Goal: Information Seeking & Learning: Learn about a topic

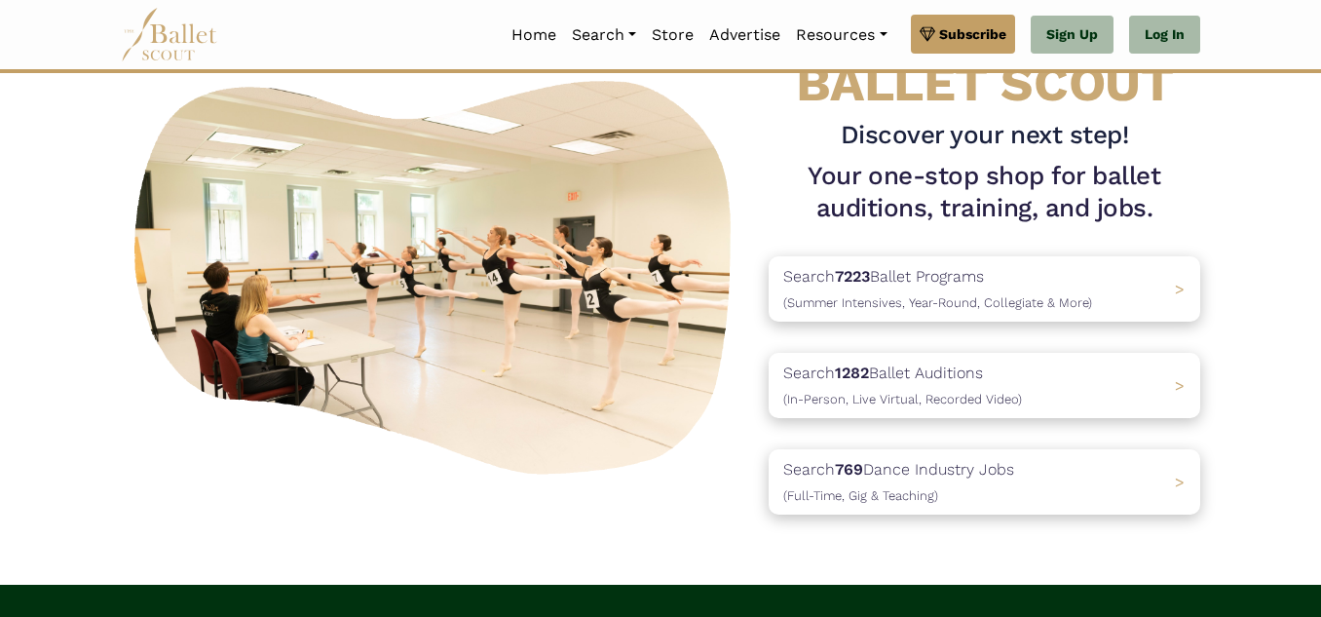
scroll to position [112, 0]
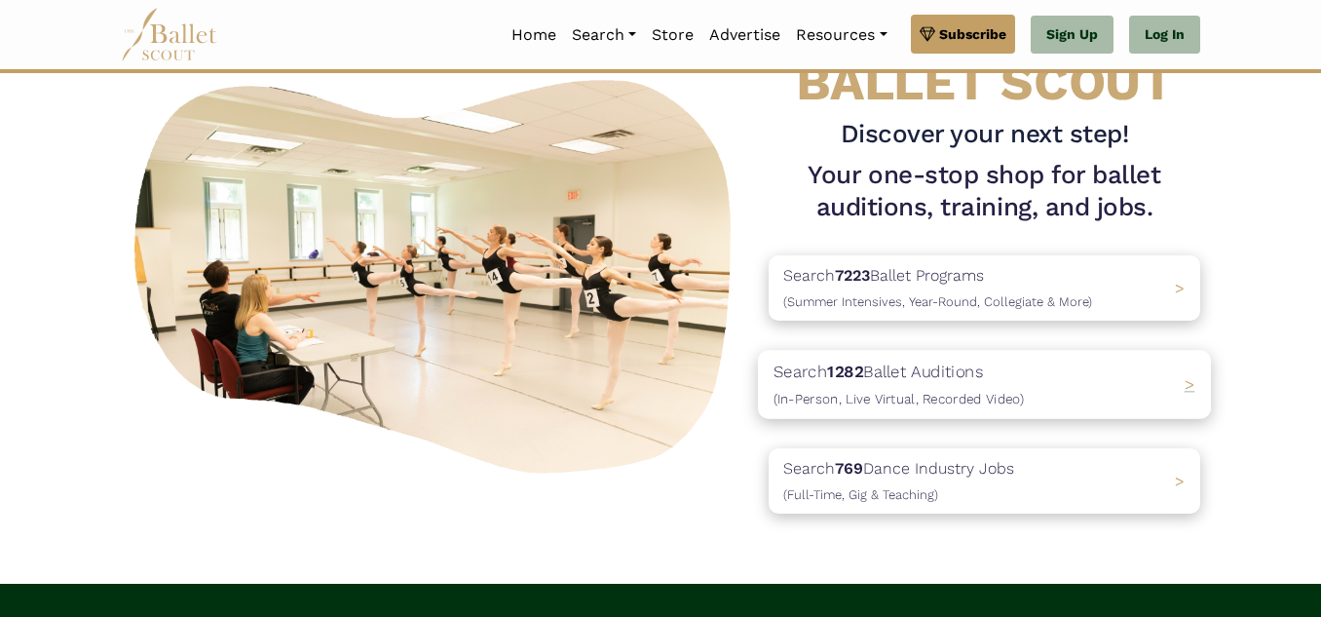
click at [1125, 389] on div "Search 1282 Ballet Auditions (In-Person, Live Virtual, Recorded Video) >" at bounding box center [984, 384] width 453 height 68
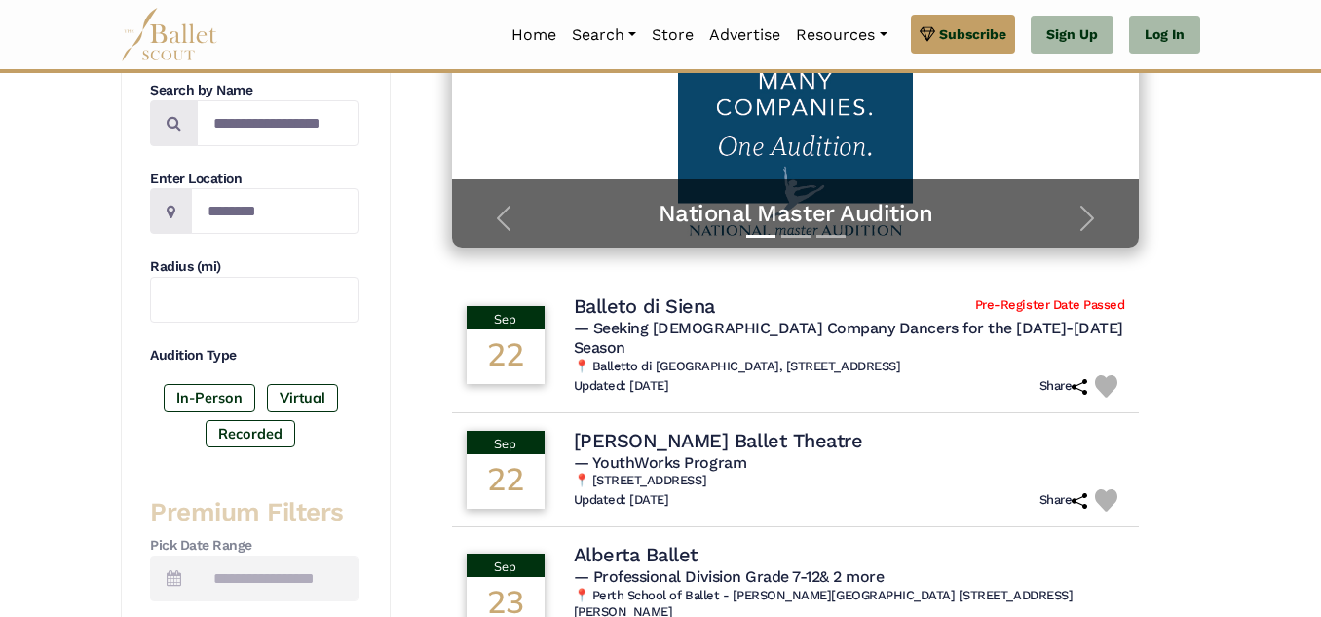
scroll to position [271, 0]
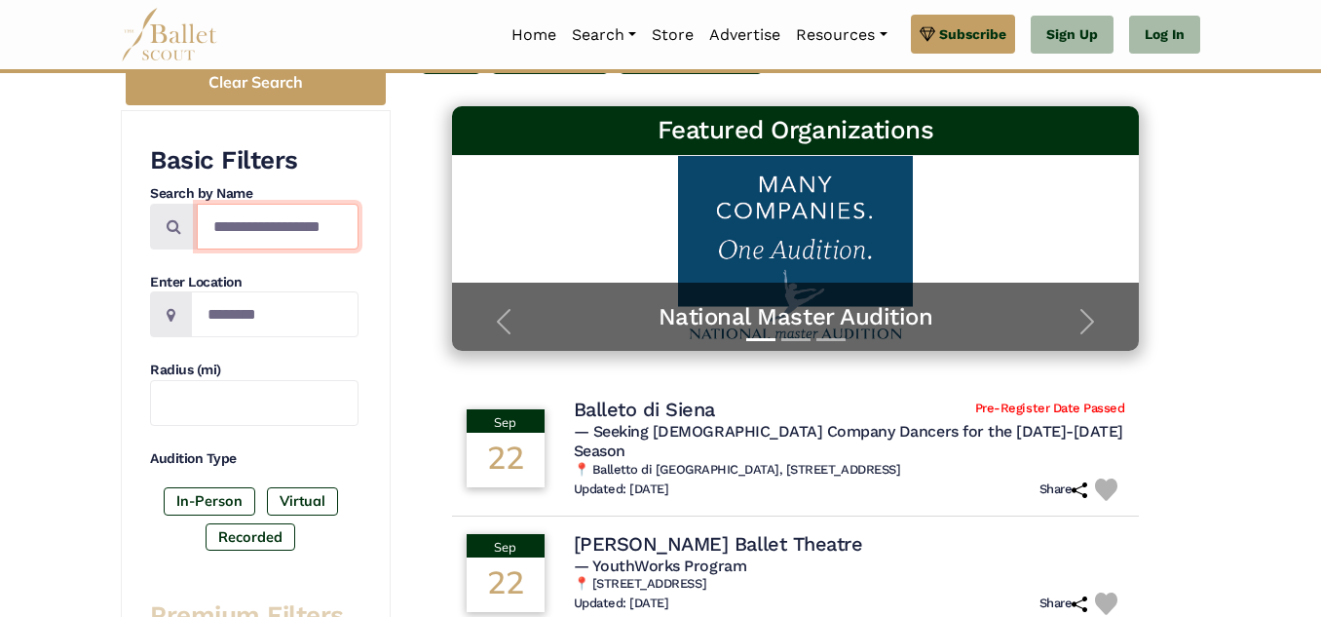
click at [327, 229] on input "Search by names..." at bounding box center [278, 227] width 162 height 46
click at [280, 315] on input "Location" at bounding box center [275, 314] width 168 height 46
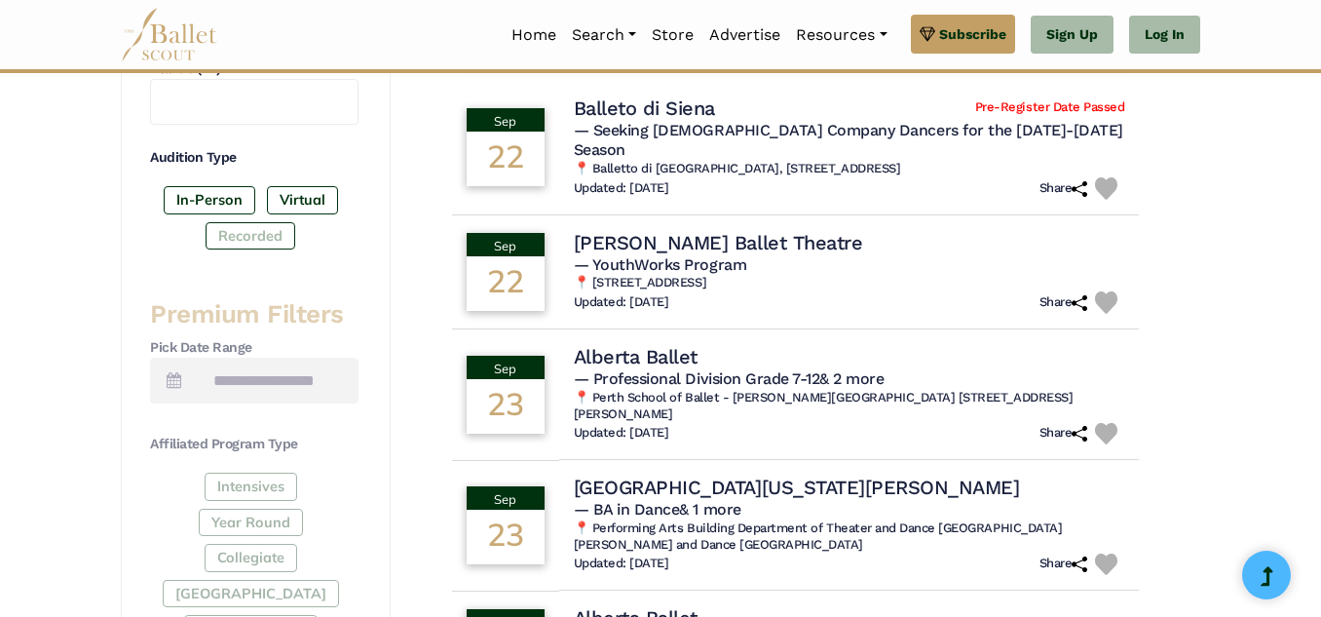
scroll to position [573, 0]
type input "******"
click at [268, 239] on label "Recorded" at bounding box center [251, 234] width 90 height 27
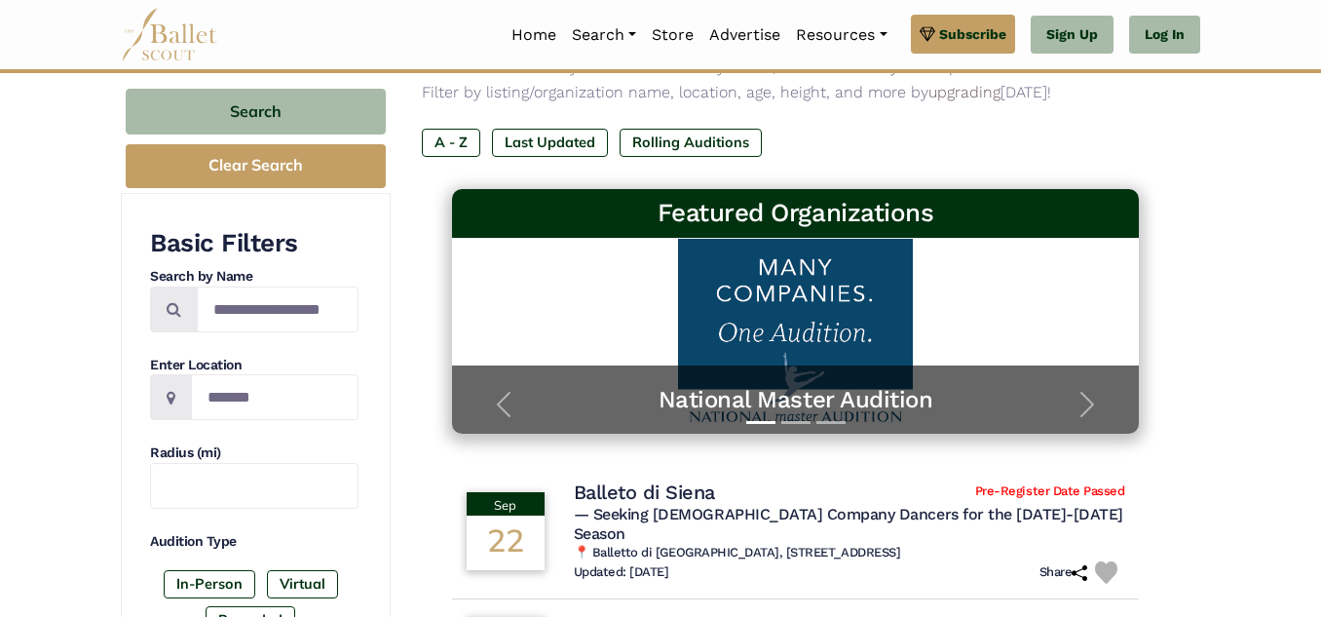
scroll to position [126, 0]
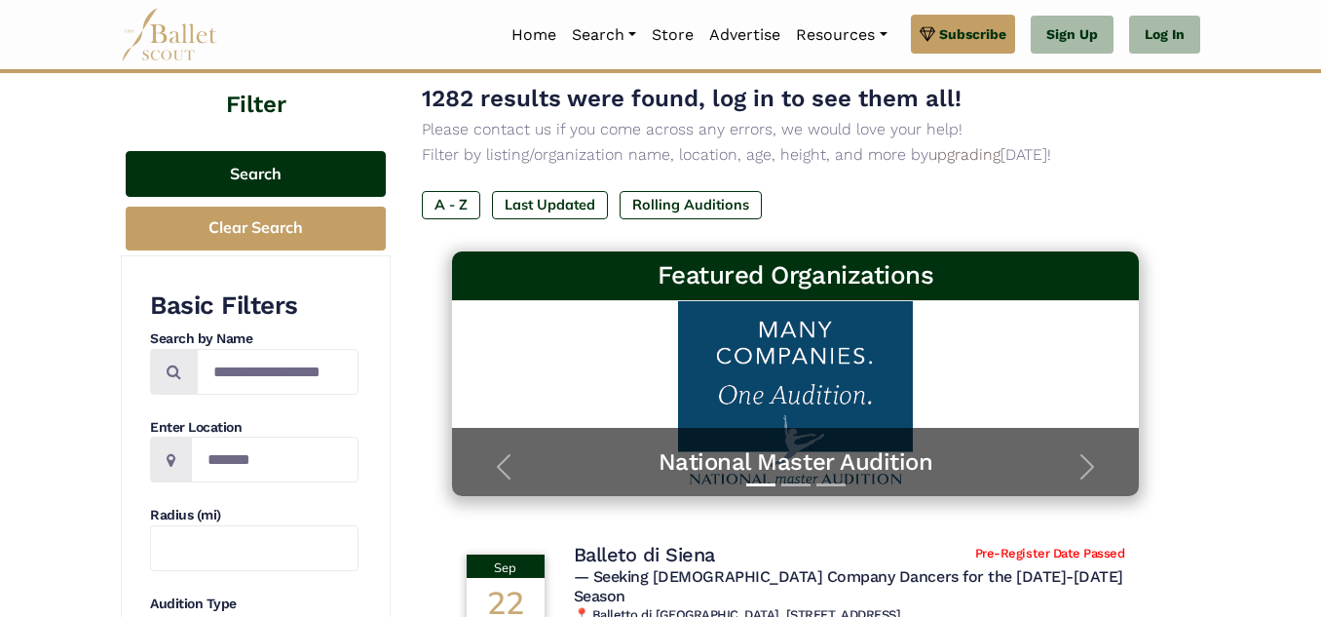
click at [348, 167] on button "Search" at bounding box center [256, 174] width 260 height 46
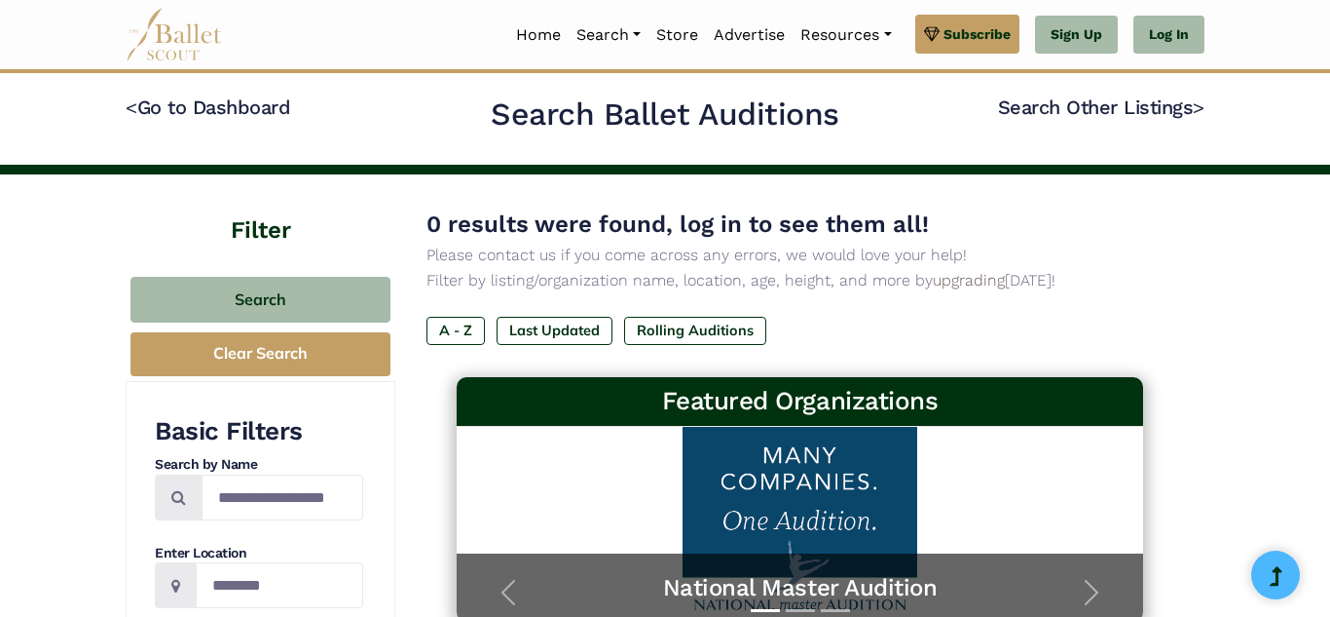
type input "******"
type input "***"
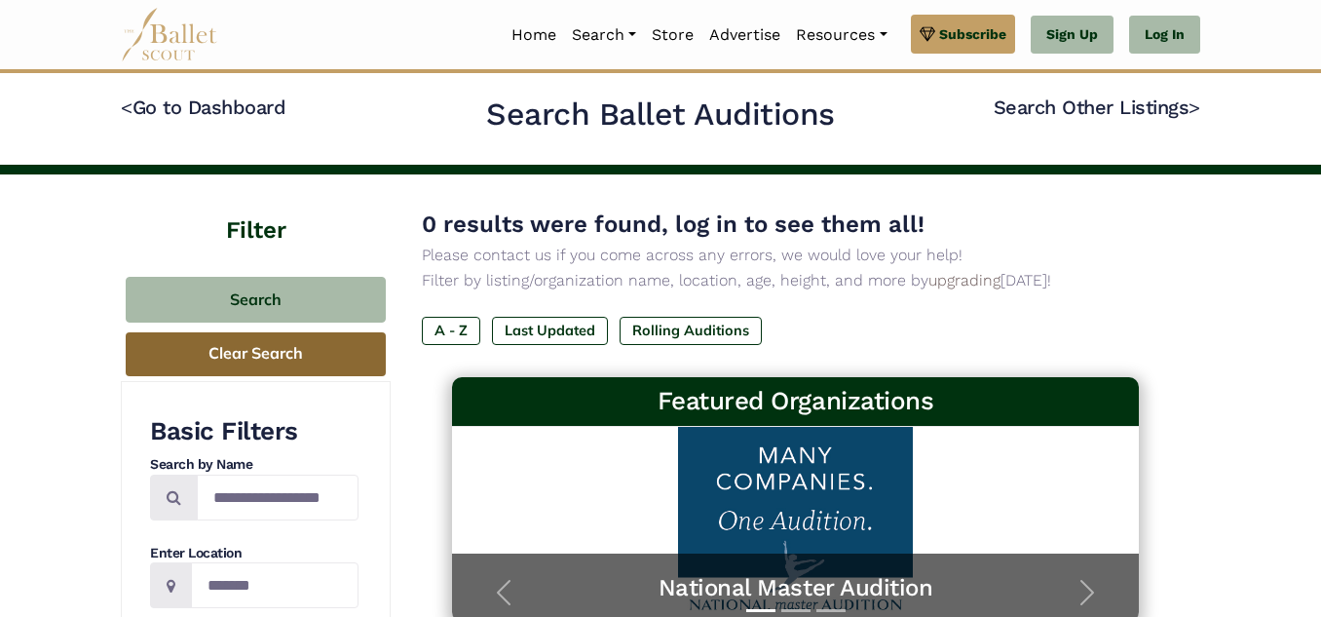
click at [280, 358] on button "Clear Search" at bounding box center [256, 354] width 260 height 44
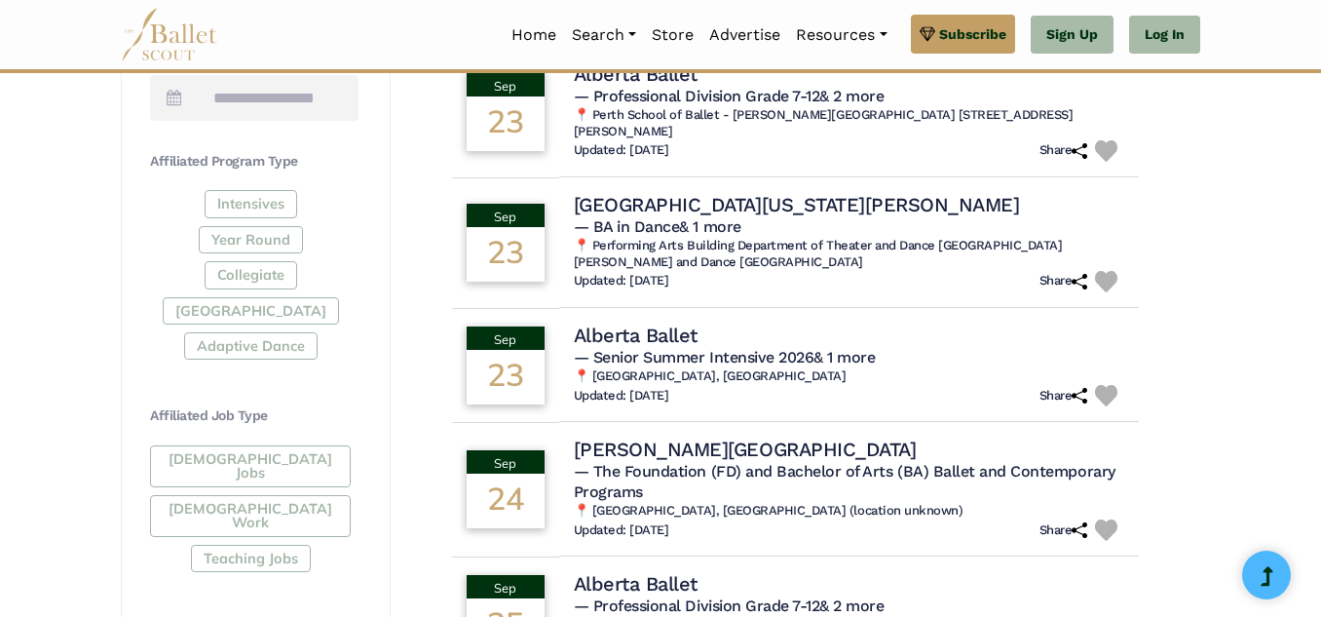
scroll to position [853, 0]
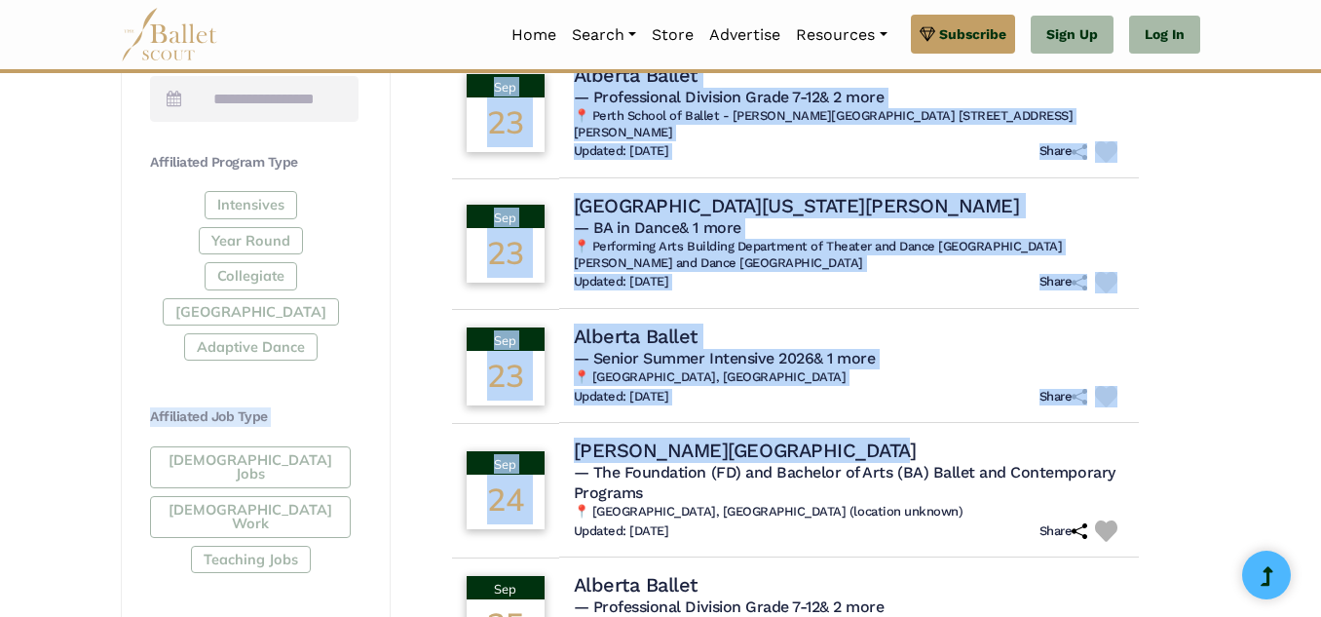
drag, startPoint x: 700, startPoint y: 413, endPoint x: 289, endPoint y: 318, distance: 421.9
click at [289, 318] on div "Filter Search Clear Search Basic Filters Search by Name Enter Location Radius (…" at bounding box center [660, 187] width 1079 height 1733
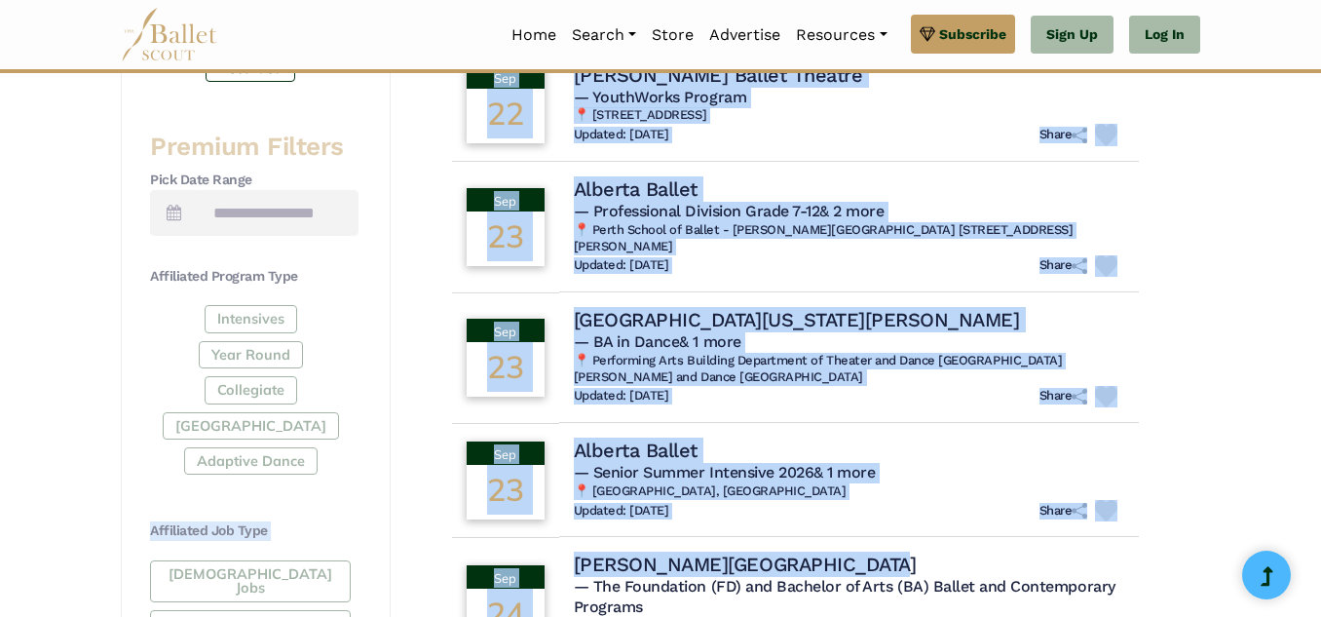
scroll to position [694, 0]
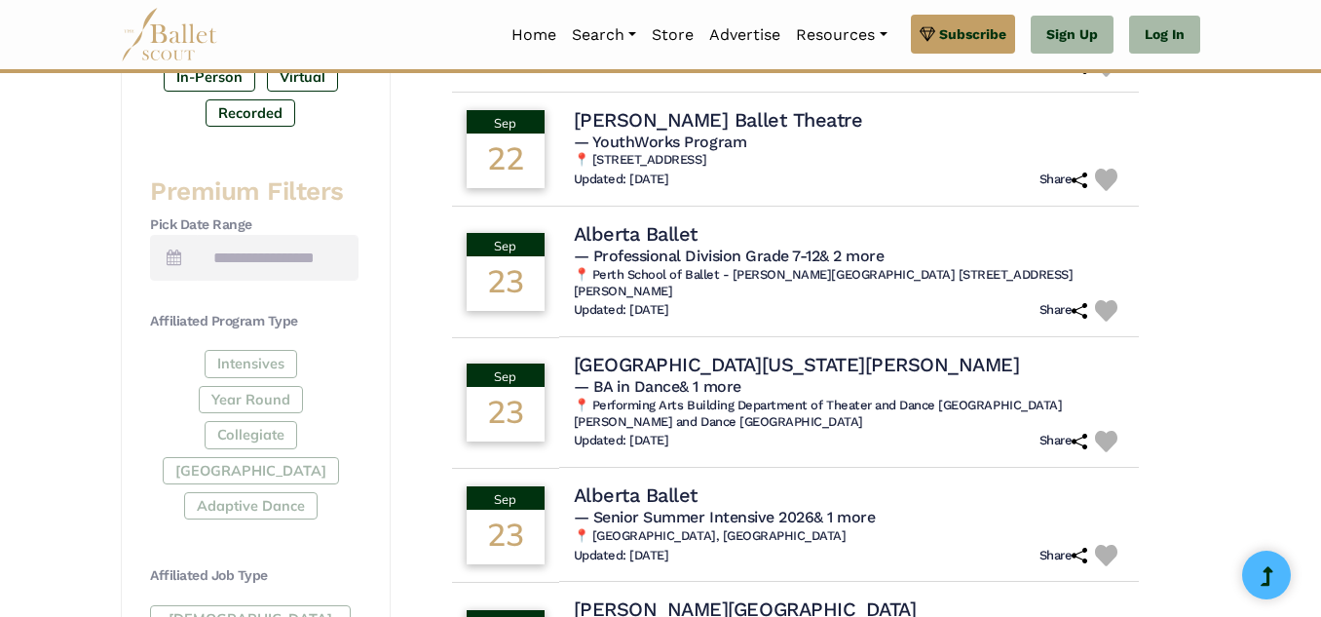
click at [306, 308] on div "Premium Filters Pick Date Range Affiliated Program Type Intensives Year Round C…" at bounding box center [254, 457] width 208 height 564
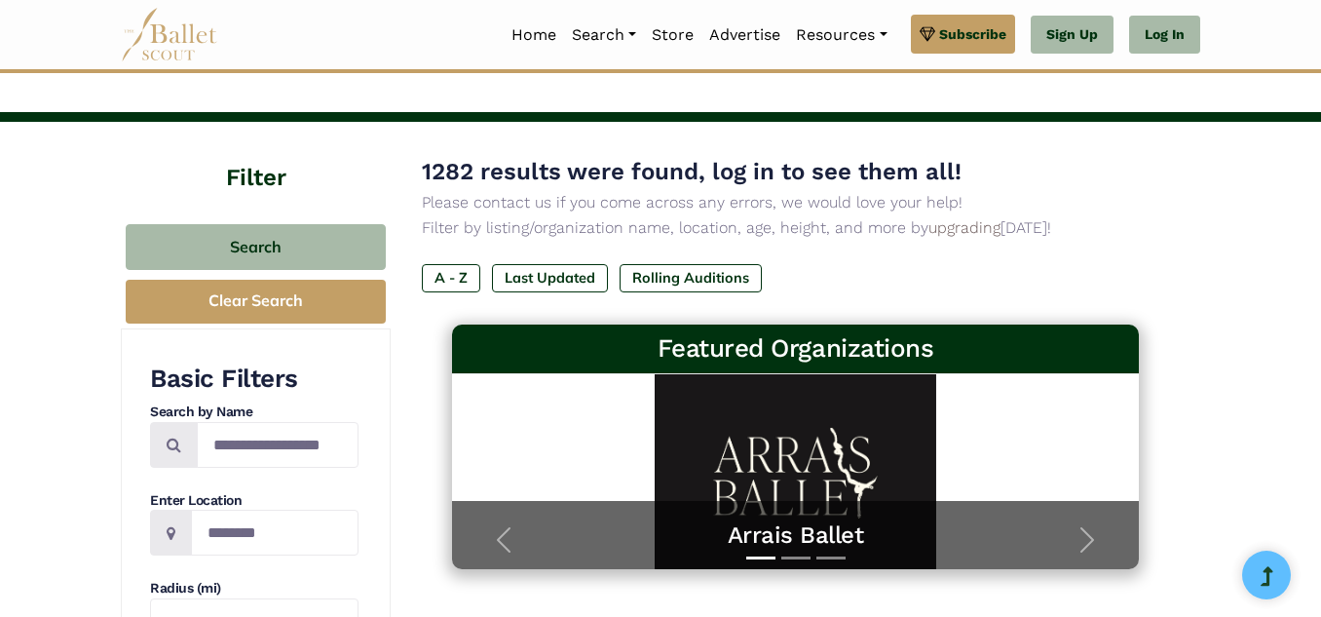
scroll to position [0, 0]
